Goal: Information Seeking & Learning: Learn about a topic

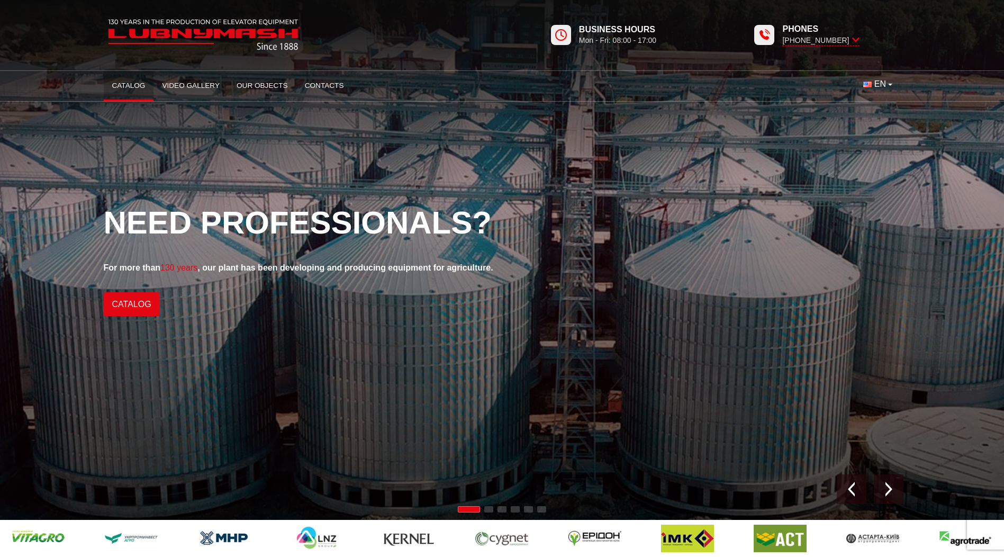
click at [130, 84] on link "Catalog" at bounding box center [129, 85] width 50 height 23
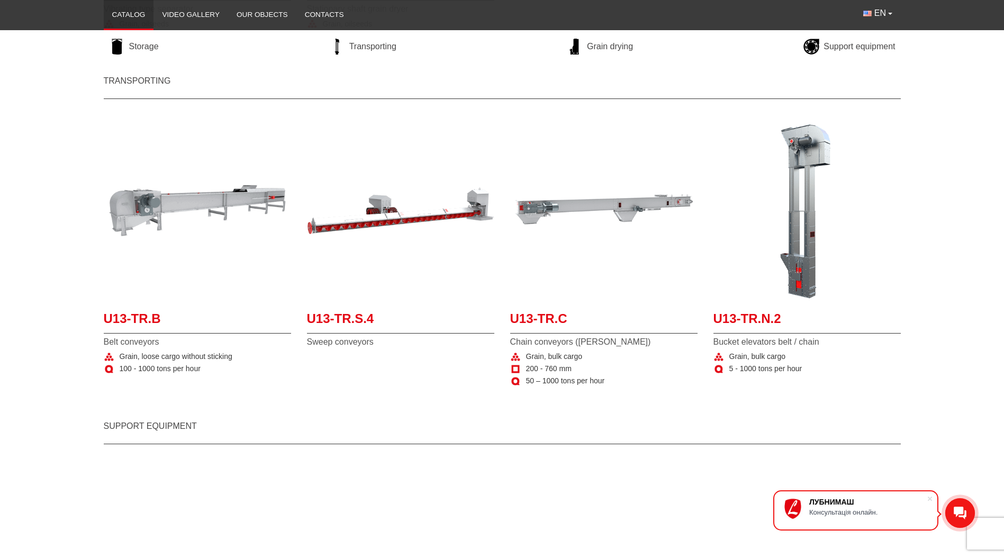
scroll to position [847, 0]
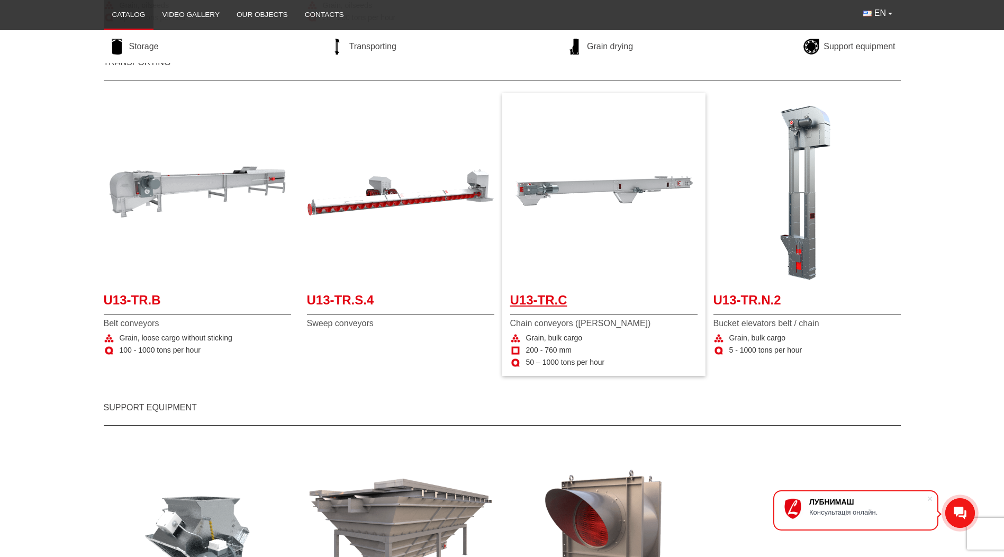
click at [557, 308] on span "U13-TR.C" at bounding box center [603, 303] width 187 height 24
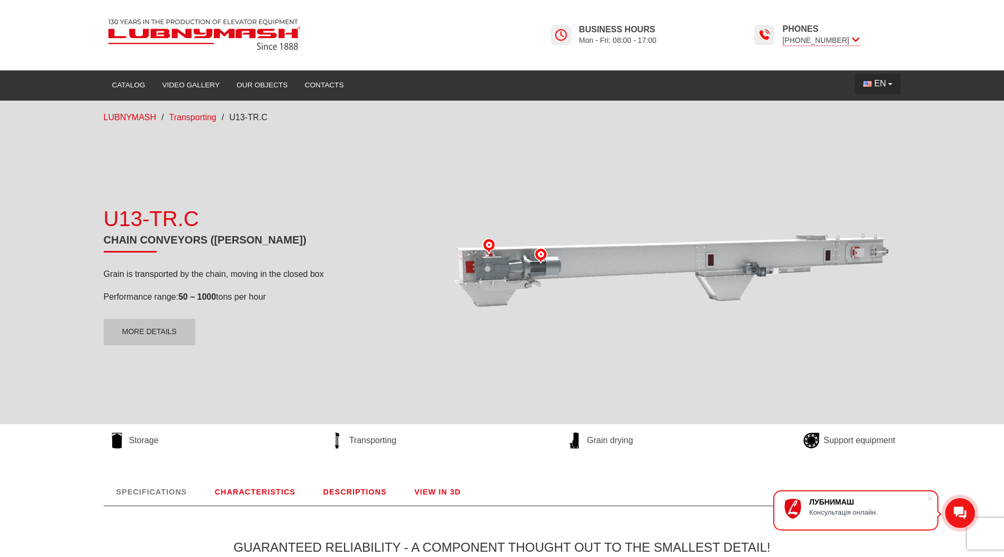
click at [885, 84] on span "EN" at bounding box center [880, 84] width 12 height 12
click at [881, 112] on li "UK" at bounding box center [877, 108] width 44 height 16
click at [890, 83] on button "EN" at bounding box center [878, 84] width 46 height 20
click at [880, 105] on span "UK" at bounding box center [880, 107] width 12 height 9
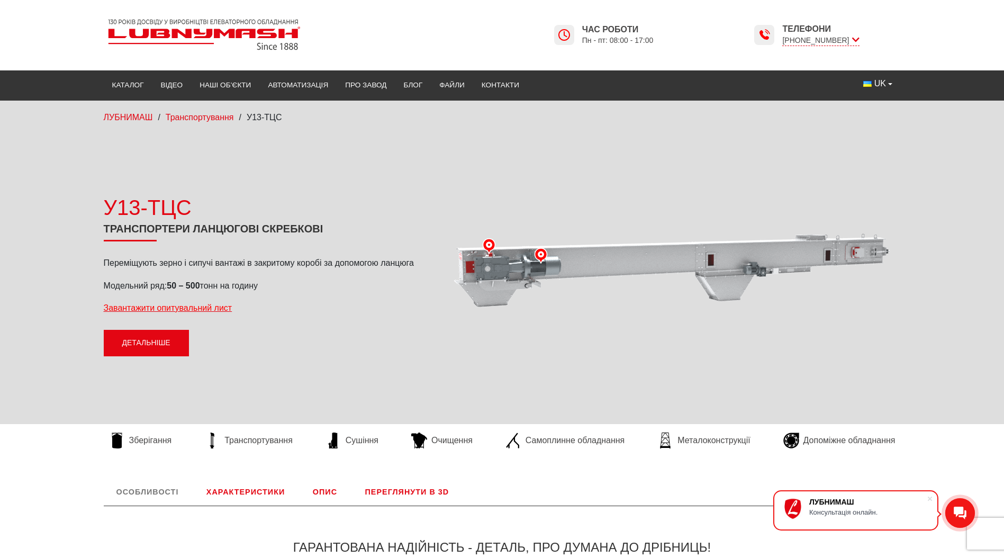
click at [158, 337] on link "Детальніше" at bounding box center [146, 343] width 85 height 26
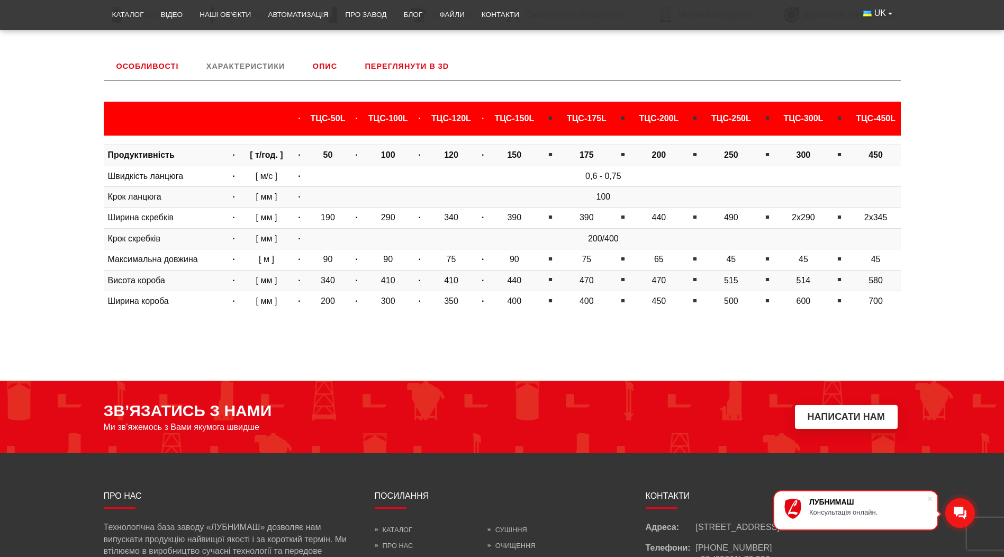
scroll to position [441, 0]
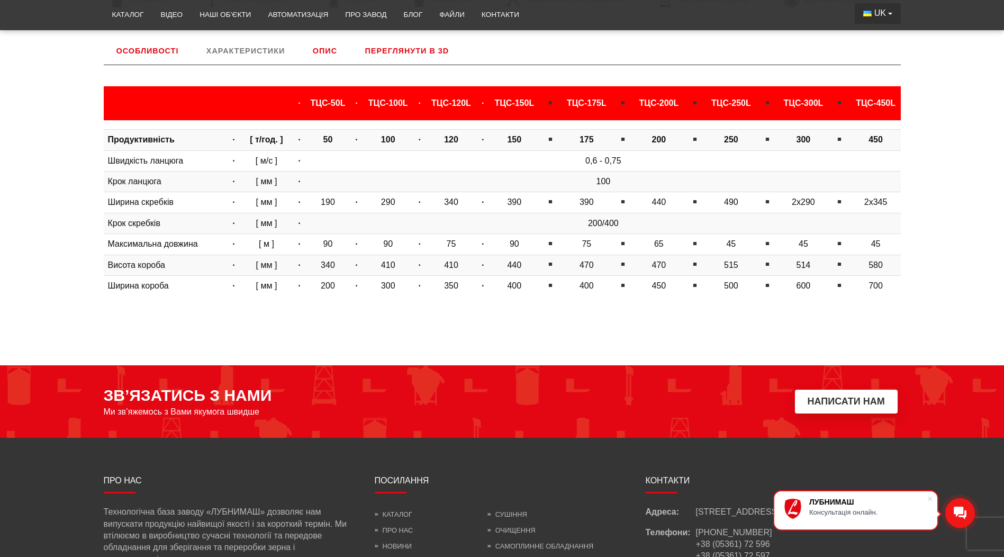
click at [880, 14] on span "UK" at bounding box center [880, 13] width 12 height 12
click at [884, 53] on span "EN" at bounding box center [880, 52] width 12 height 9
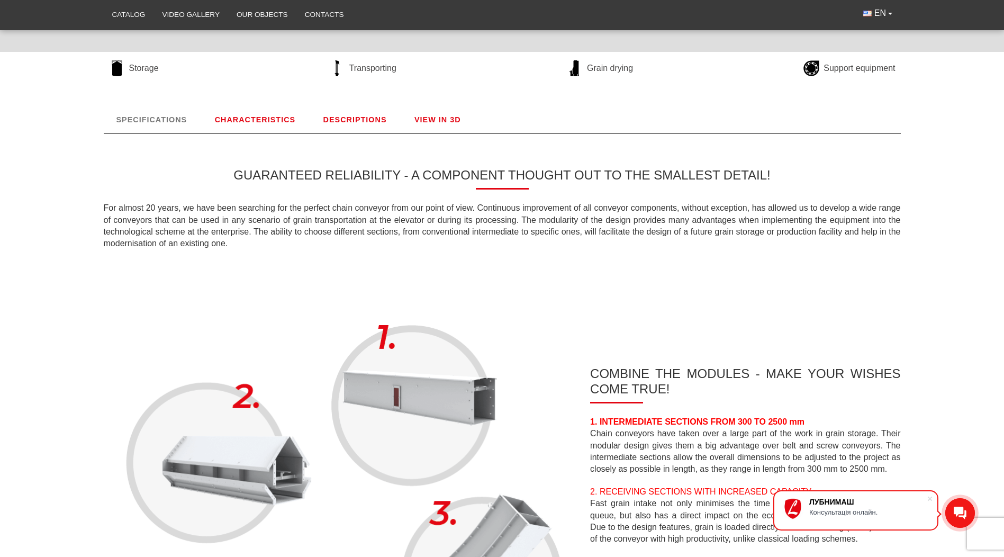
scroll to position [212, 0]
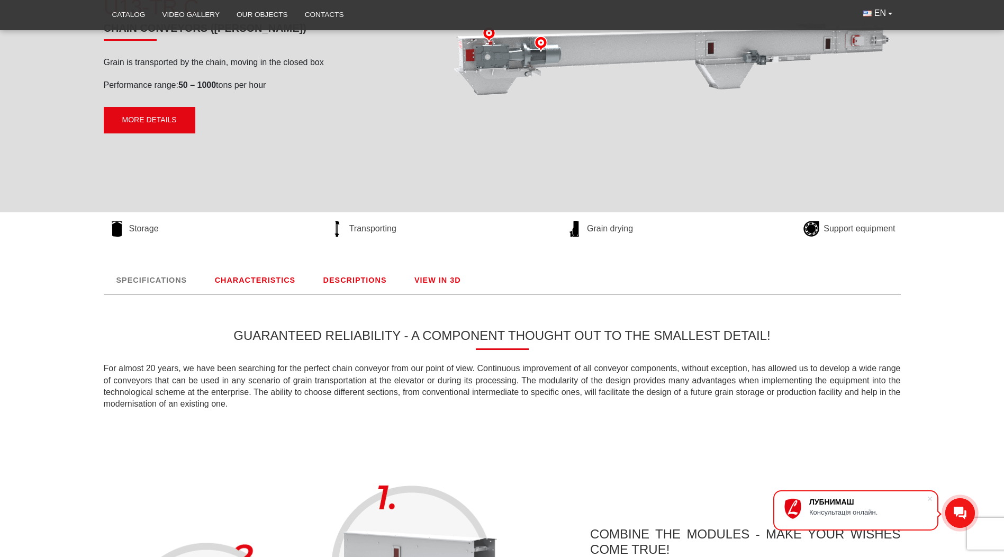
click at [163, 124] on link "More details" at bounding box center [150, 120] width 92 height 26
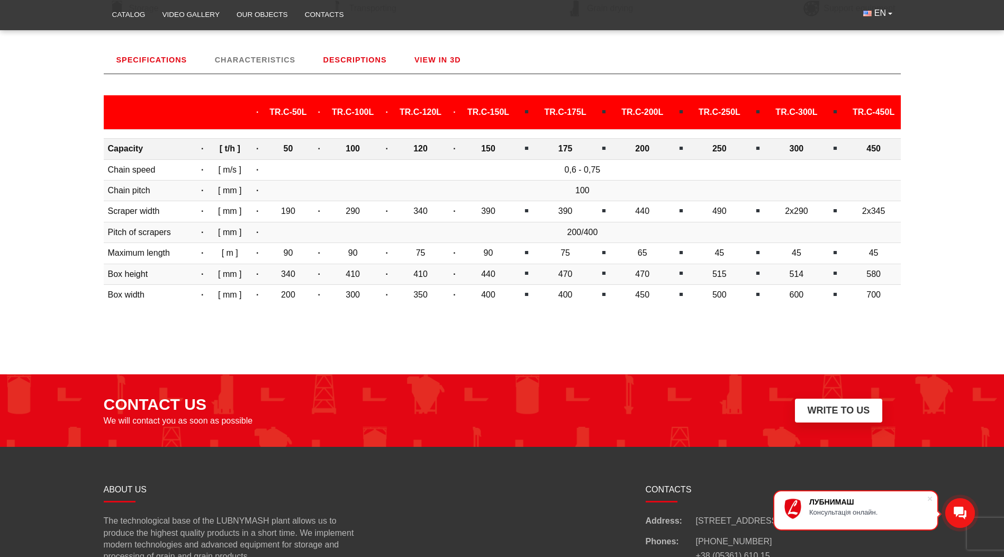
scroll to position [441, 0]
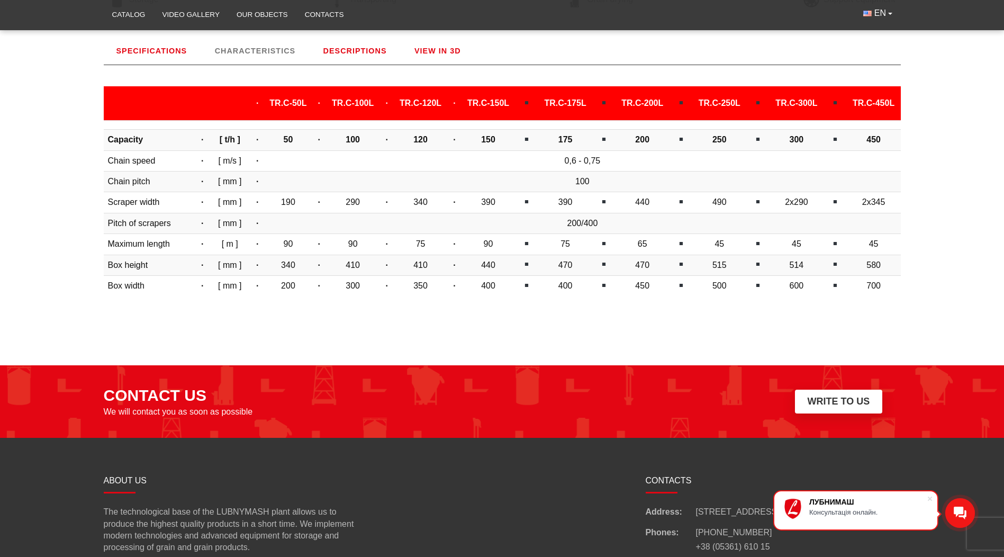
click at [173, 51] on link "SPECIFICATIONS" at bounding box center [152, 51] width 96 height 28
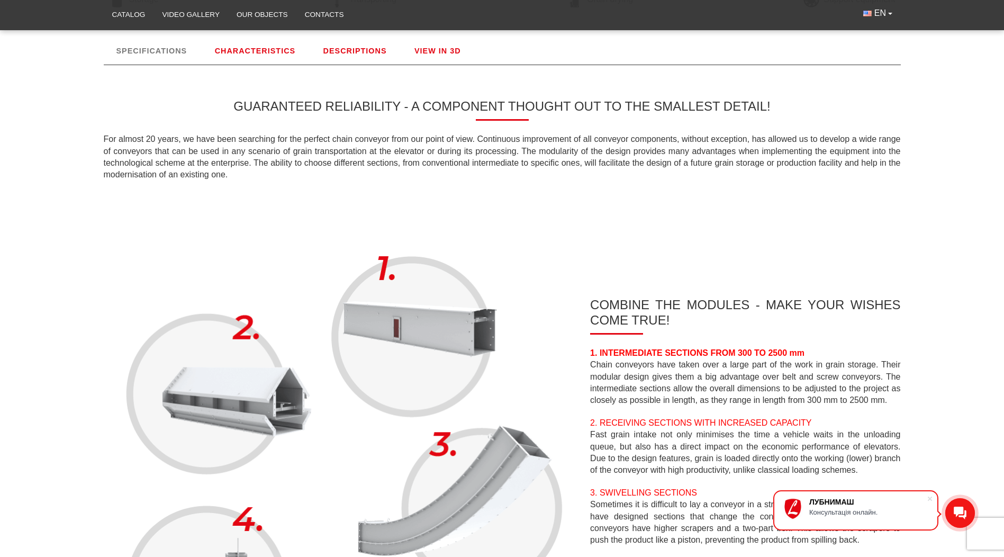
click at [339, 50] on link "DESCRIPTIONS" at bounding box center [355, 51] width 89 height 28
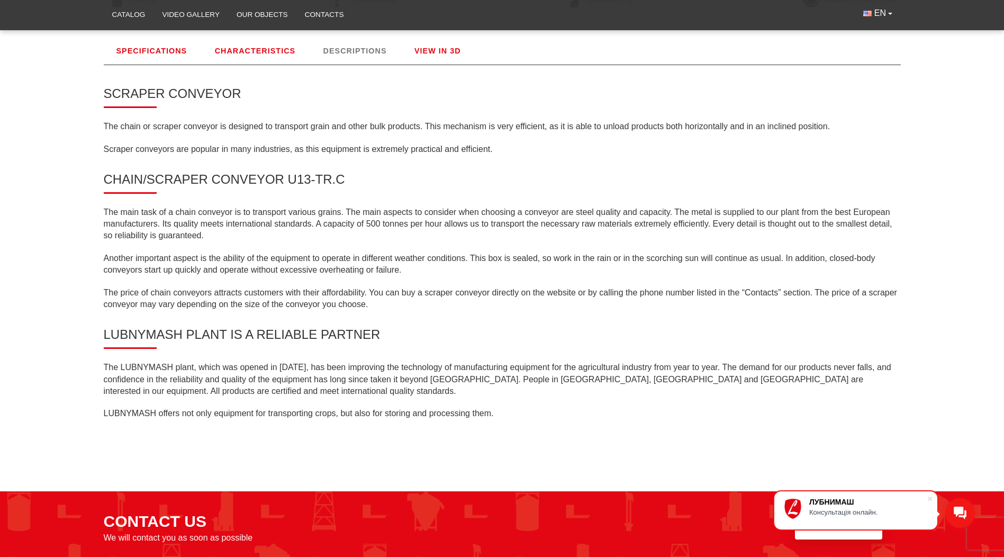
click at [452, 46] on link "VIEW IN 3D" at bounding box center [438, 51] width 72 height 28
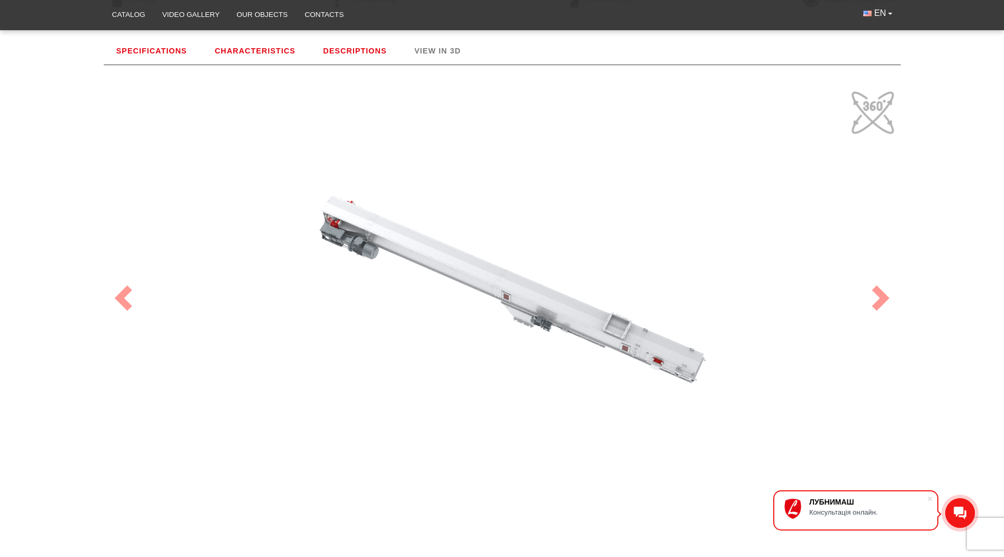
drag, startPoint x: 584, startPoint y: 399, endPoint x: 552, endPoint y: 320, distance: 85.4
click at [552, 320] on div "100" at bounding box center [502, 297] width 794 height 423
click at [255, 49] on link "CHARACTERISTICS" at bounding box center [255, 51] width 106 height 28
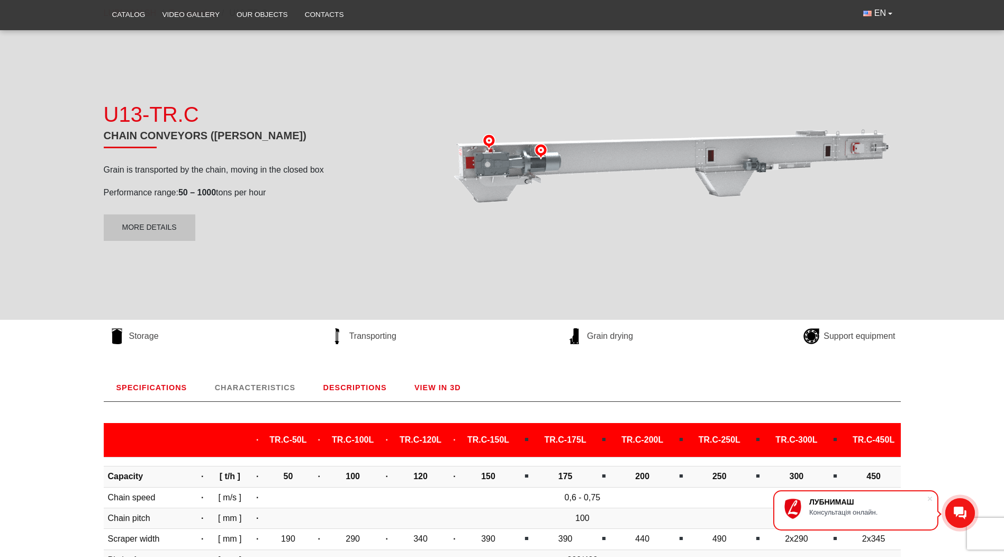
scroll to position [123, 0]
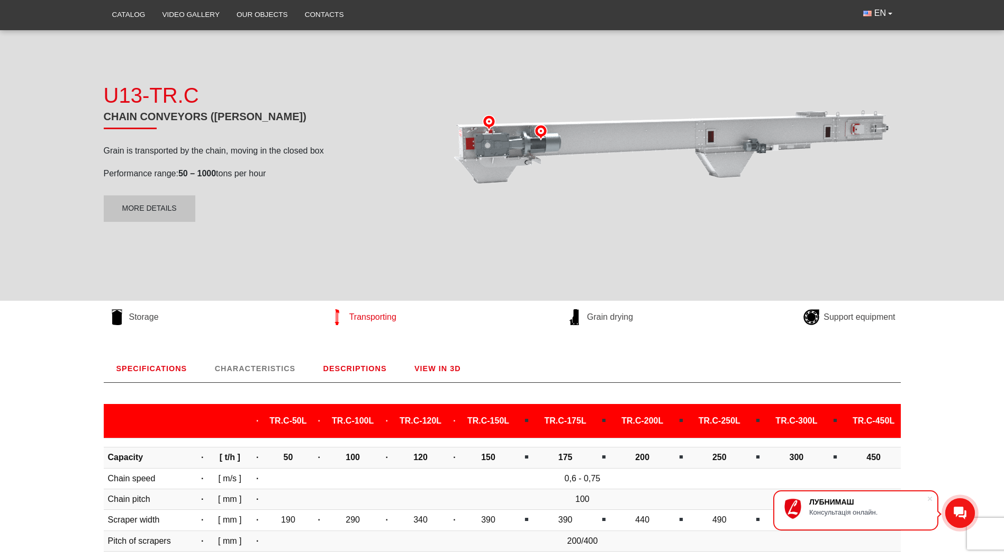
click at [376, 318] on span "Transporting" at bounding box center [372, 317] width 47 height 12
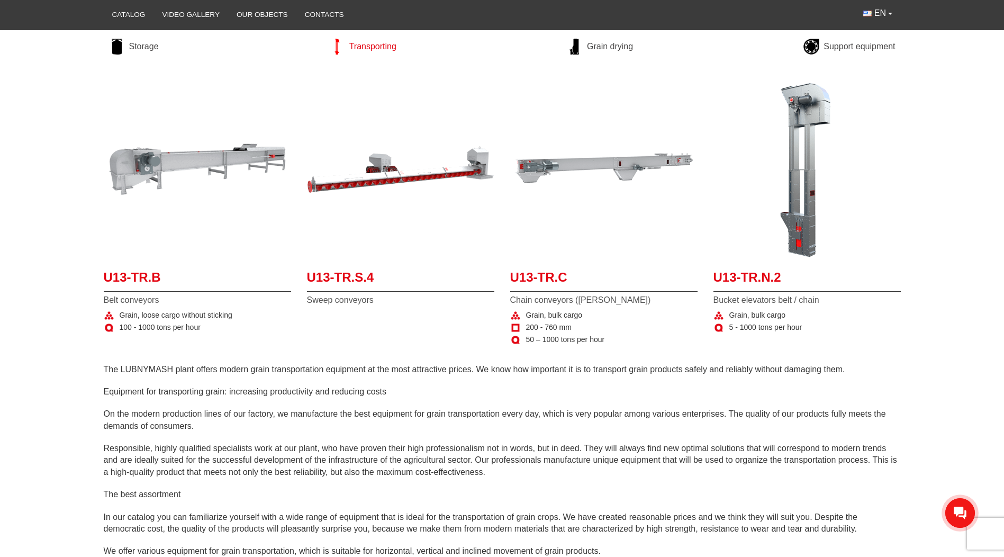
scroll to position [212, 0]
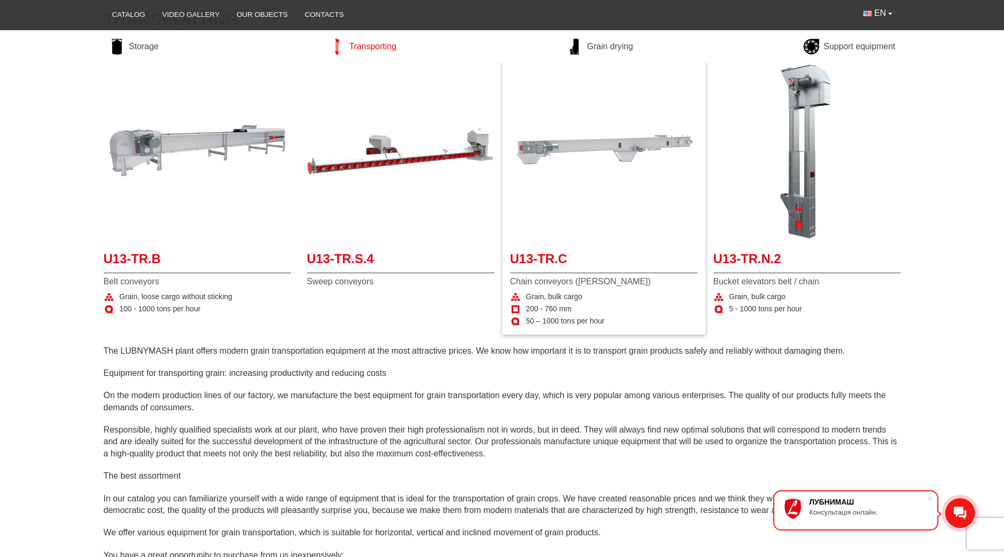
click at [574, 158] on img at bounding box center [603, 150] width 187 height 187
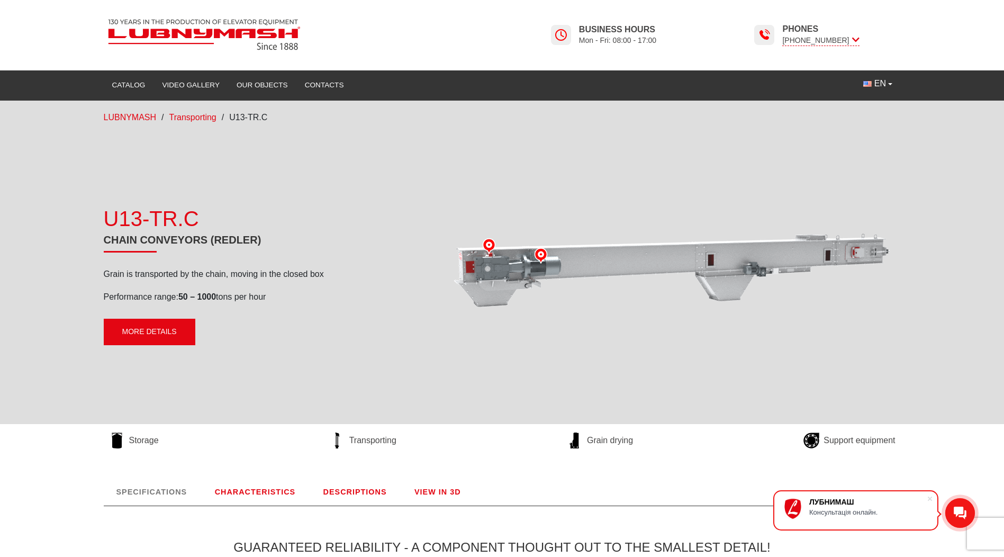
click at [158, 332] on link "More details" at bounding box center [150, 332] width 92 height 26
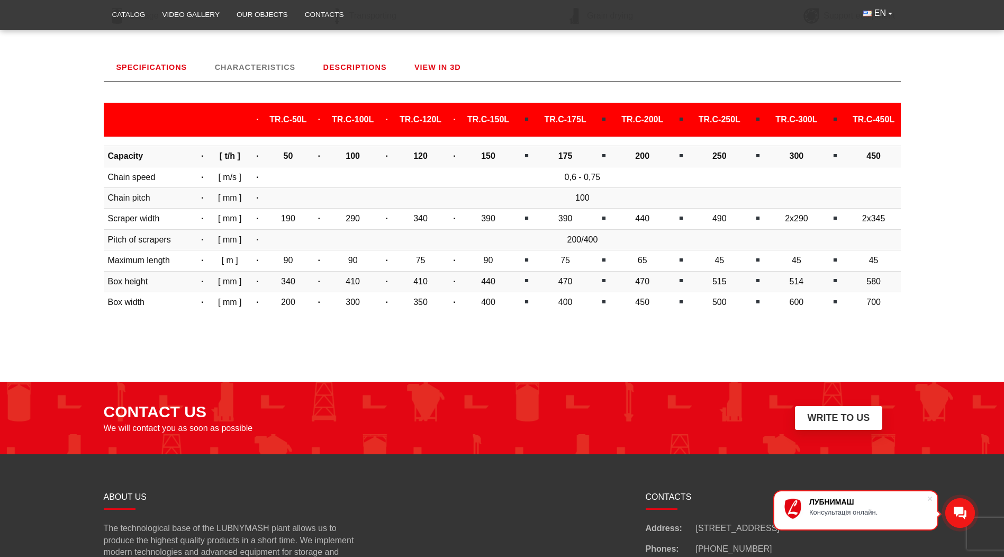
scroll to position [441, 0]
